Goal: Information Seeking & Learning: Check status

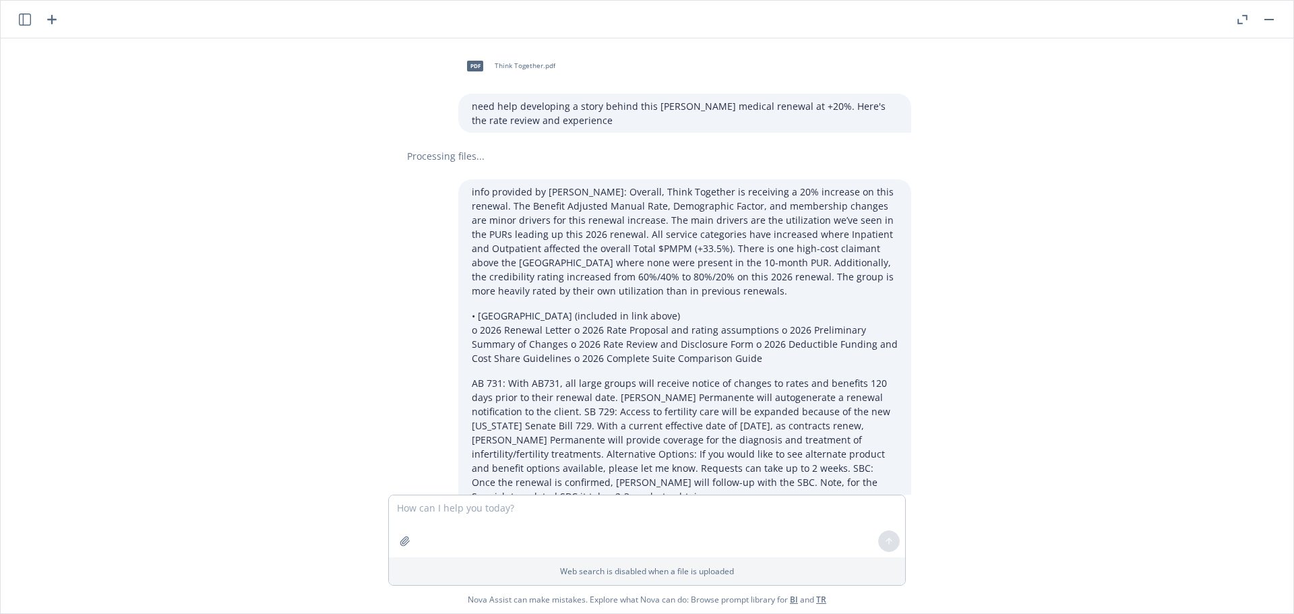
scroll to position [2448, 0]
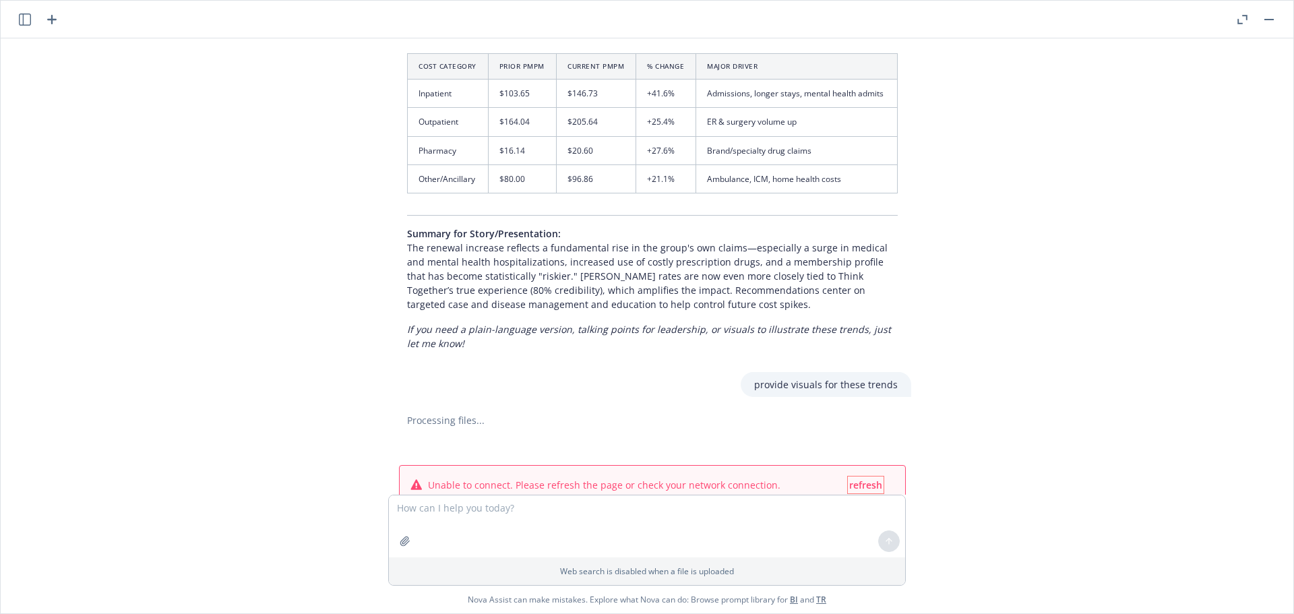
click at [869, 478] on span "refresh" at bounding box center [865, 484] width 33 height 13
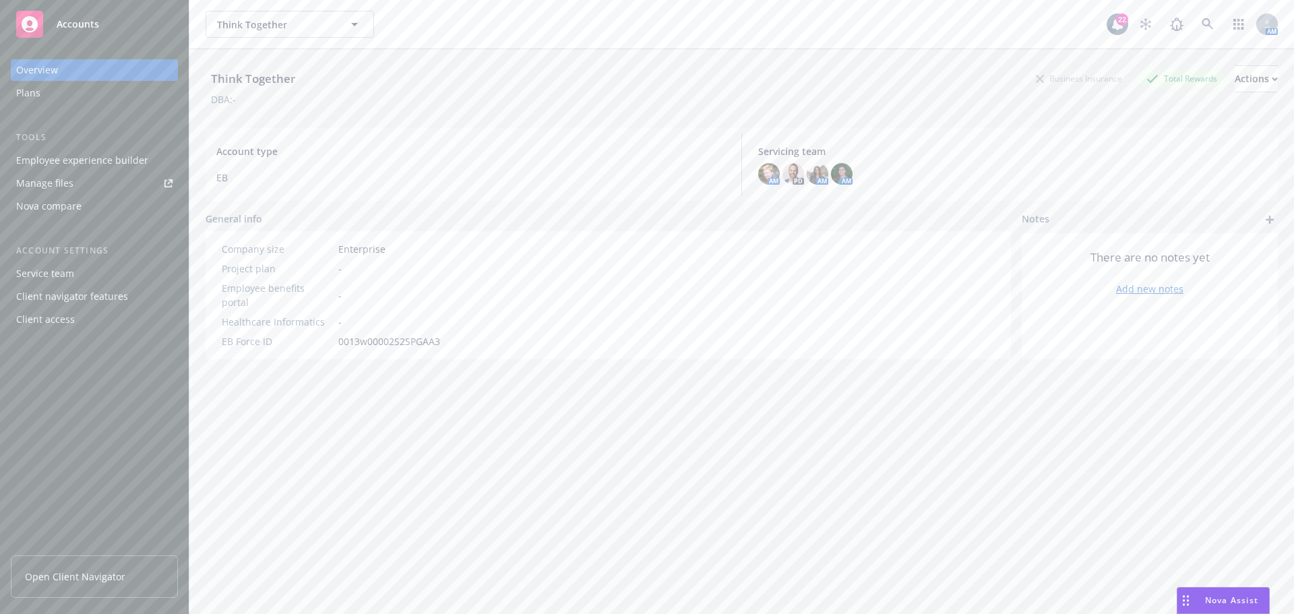
click at [1228, 598] on span "Nova Assist" at bounding box center [1231, 599] width 53 height 11
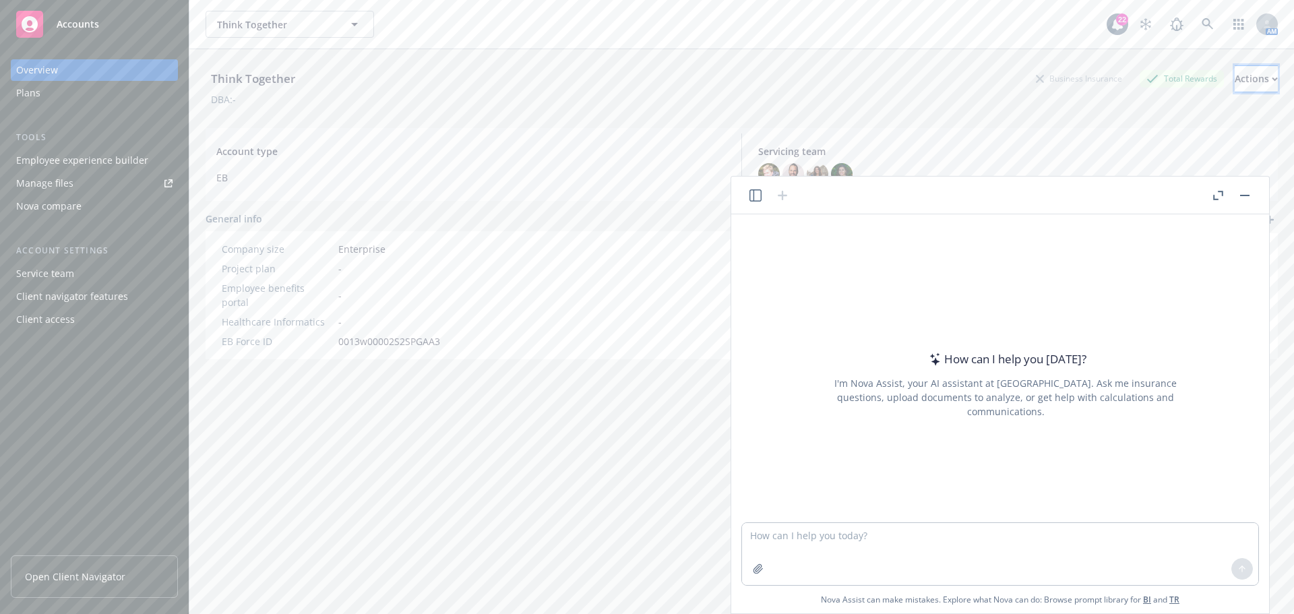
click at [1235, 77] on div "Actions" at bounding box center [1256, 79] width 43 height 26
drag, startPoint x: 564, startPoint y: 413, endPoint x: 598, endPoint y: 413, distance: 34.4
click at [561, 413] on div "Think Together Business Insurance Total Rewards Actions Edit account summary Co…" at bounding box center [742, 348] width 1072 height 598
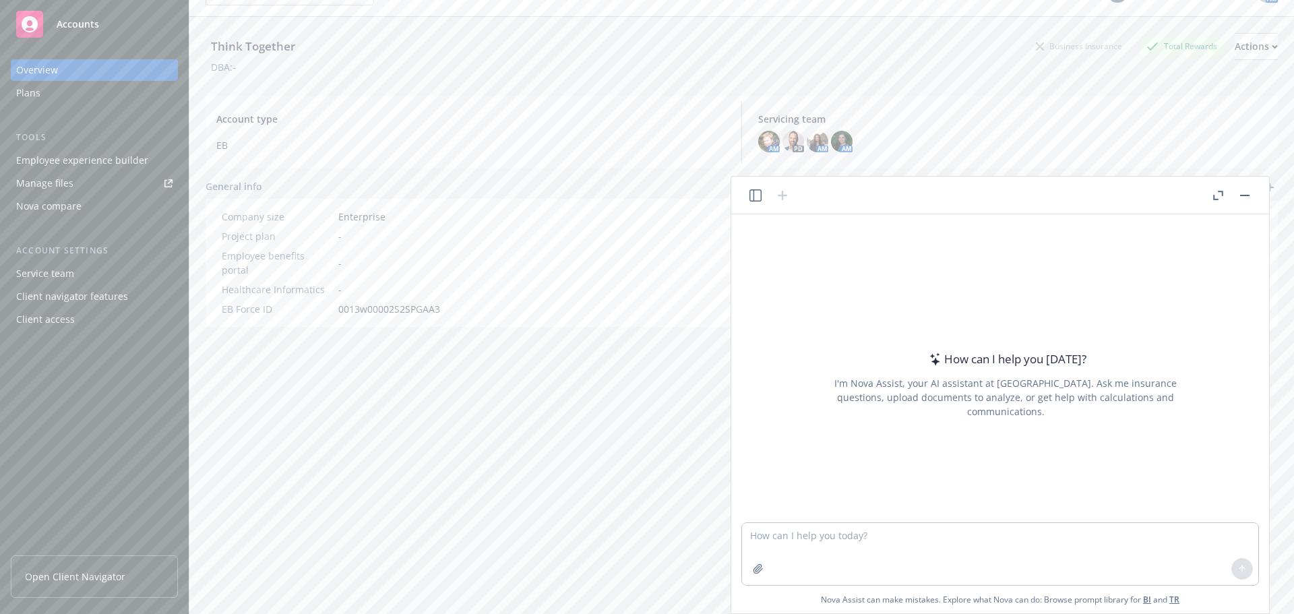
scroll to position [49, 0]
click at [968, 530] on textarea at bounding box center [1000, 554] width 516 height 62
click at [514, 407] on div "Think Together Business Insurance Total Rewards Actions DBA: - Account type EB …" at bounding box center [742, 299] width 1072 height 598
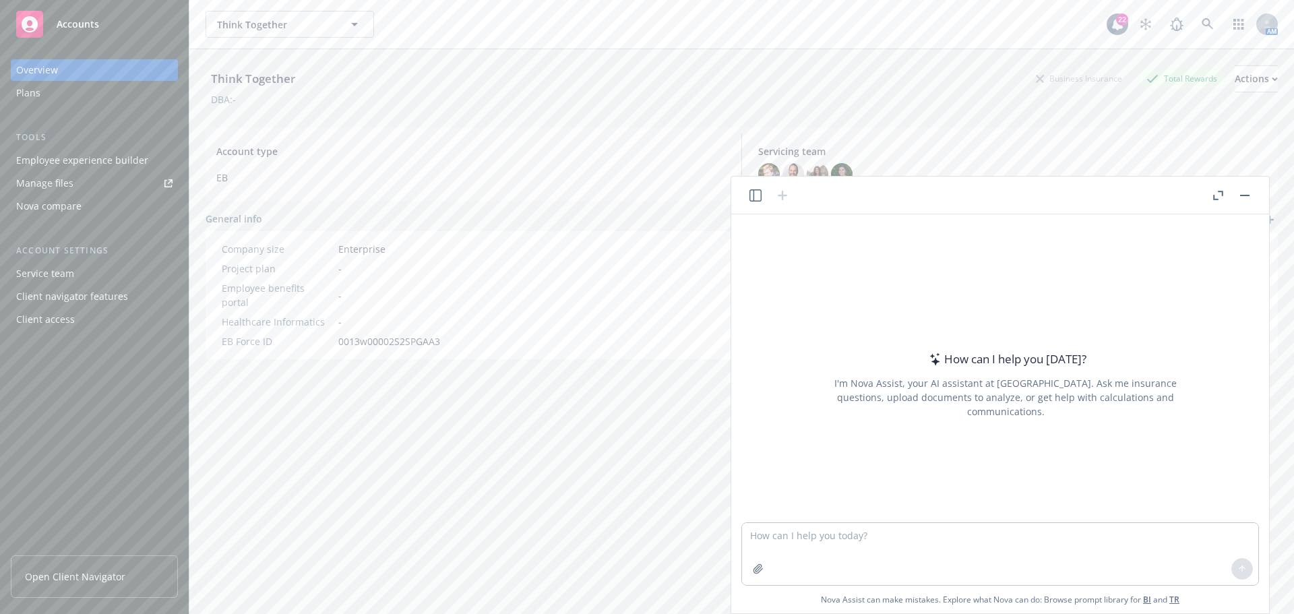
click at [1206, 195] on header at bounding box center [1000, 196] width 538 height 38
click at [1213, 195] on button "button" at bounding box center [1218, 195] width 16 height 16
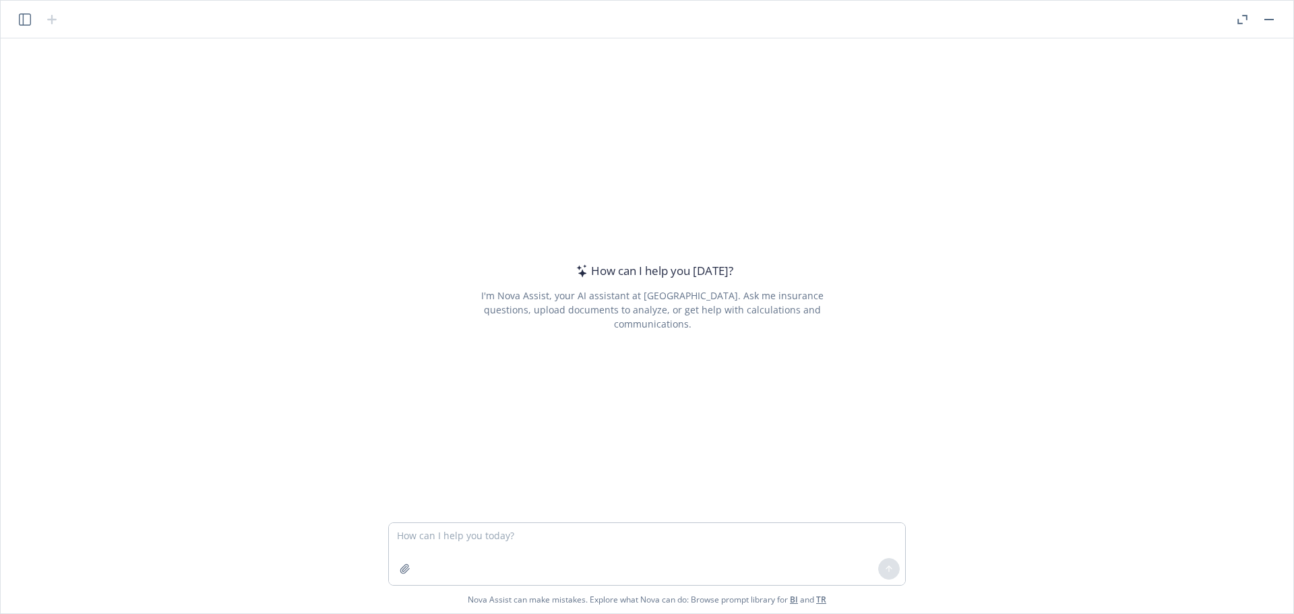
click at [27, 21] on icon "button" at bounding box center [25, 19] width 12 height 12
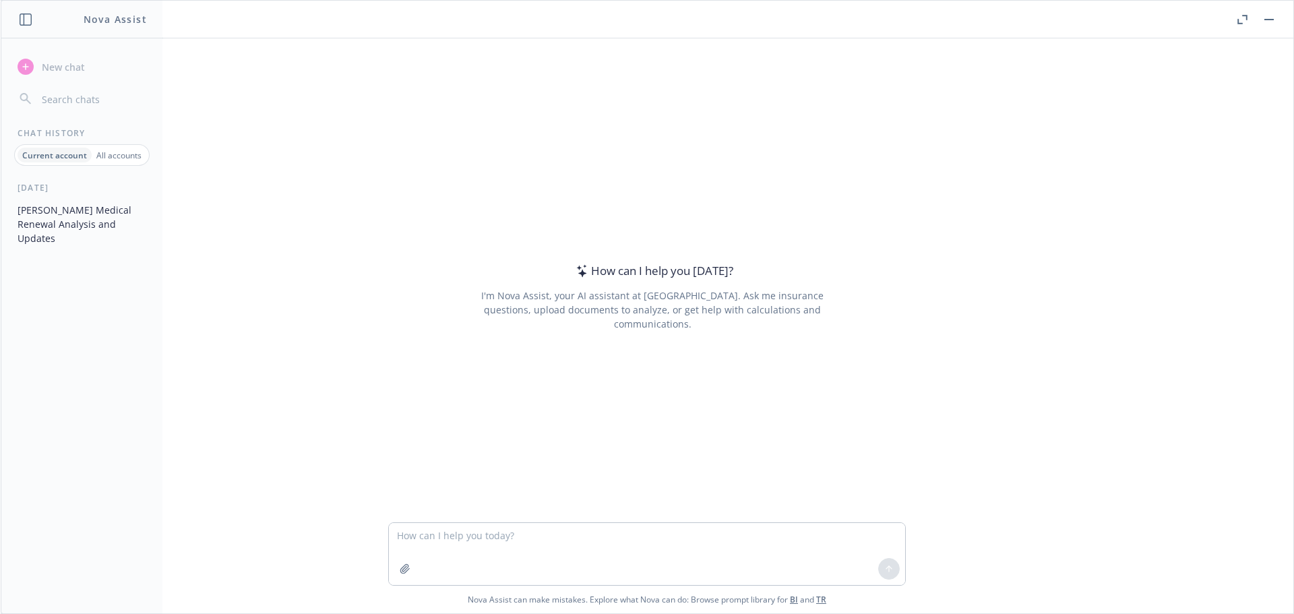
click at [88, 215] on button "[PERSON_NAME] Medical Renewal Analysis and Updates" at bounding box center [81, 224] width 139 height 51
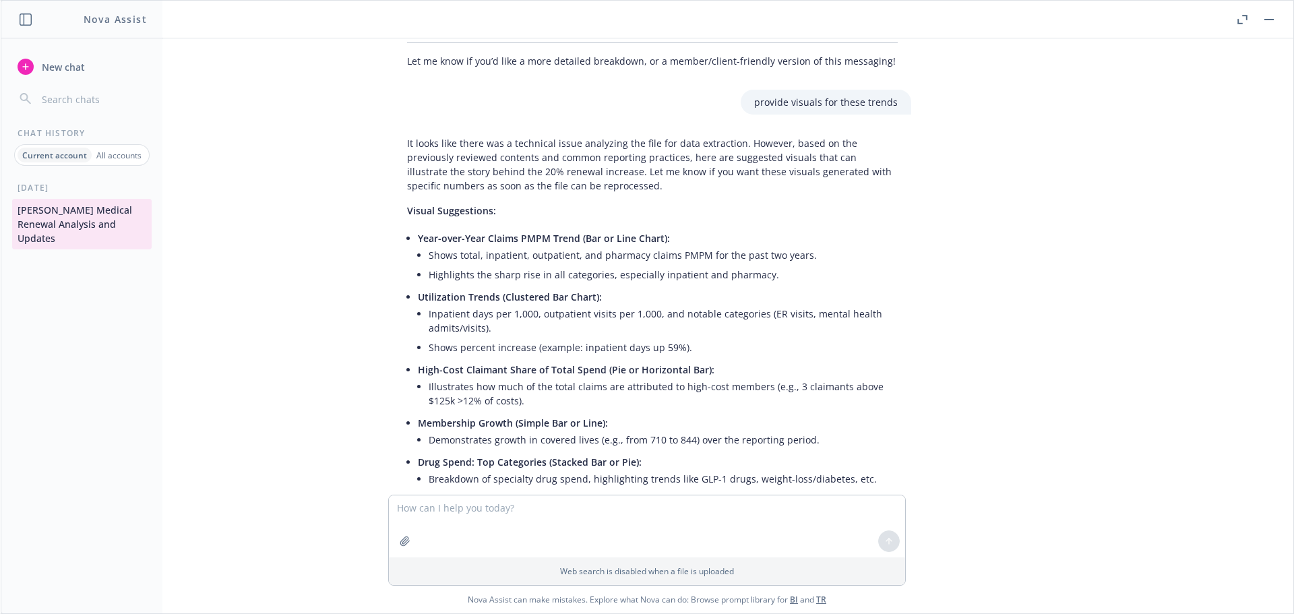
scroll to position [3733, 0]
